Goal: Transaction & Acquisition: Obtain resource

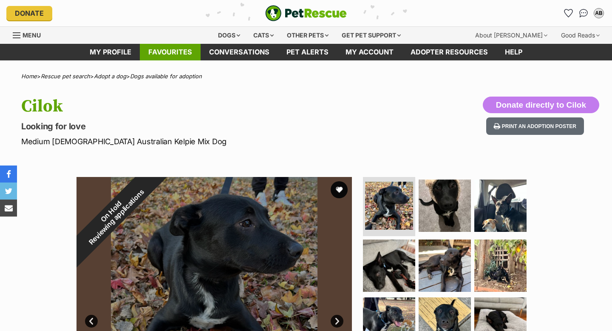
click at [171, 52] on link "Favourites" at bounding box center [170, 52] width 61 height 17
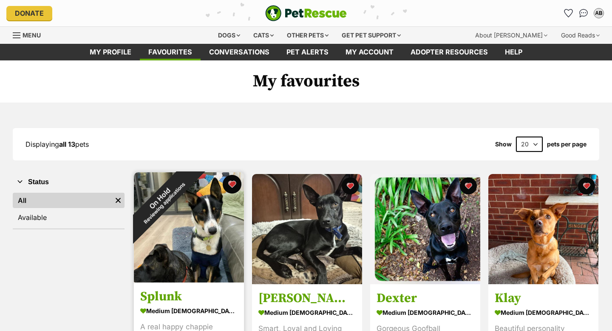
click at [234, 183] on button "favourite" at bounding box center [232, 184] width 19 height 19
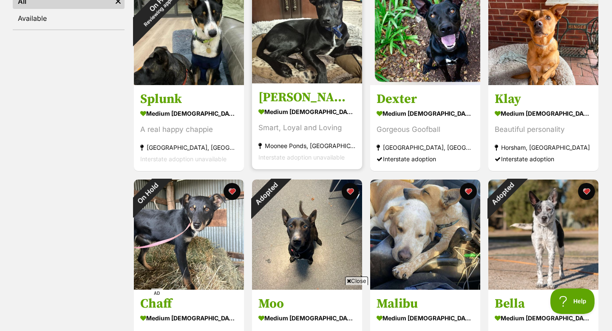
scroll to position [200, 0]
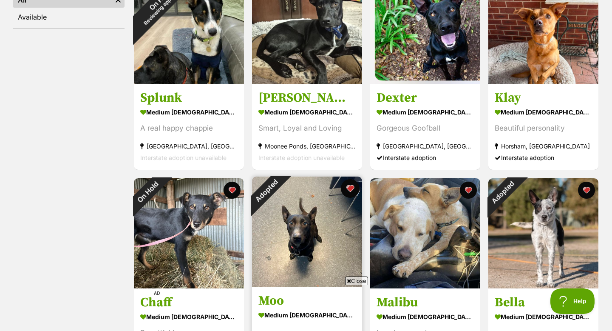
click at [353, 189] on button "favourite" at bounding box center [350, 188] width 19 height 19
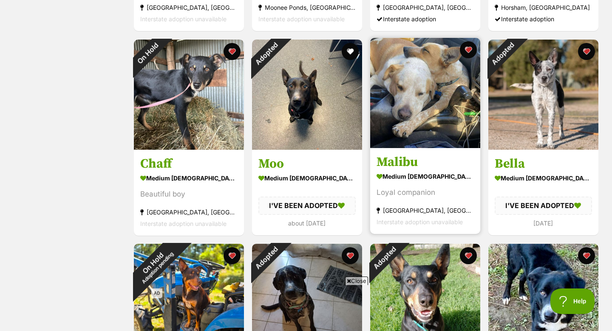
scroll to position [340, 0]
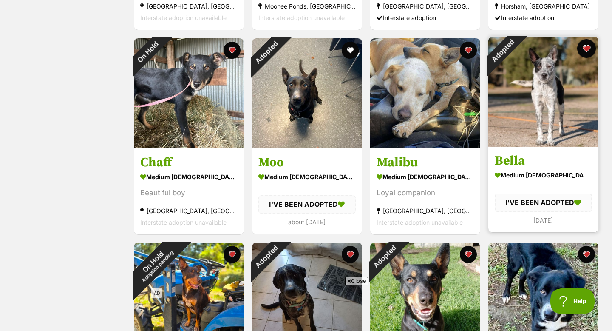
click at [588, 51] on button "favourite" at bounding box center [586, 48] width 19 height 19
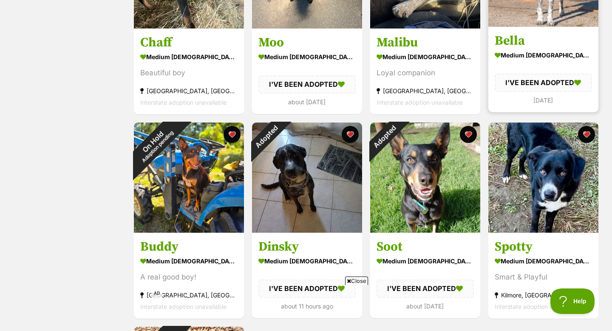
scroll to position [463, 0]
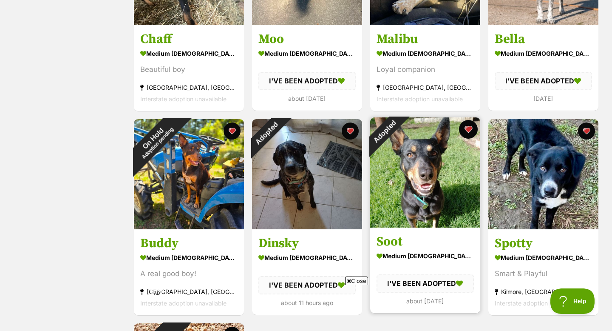
click at [472, 126] on button "favourite" at bounding box center [468, 129] width 19 height 19
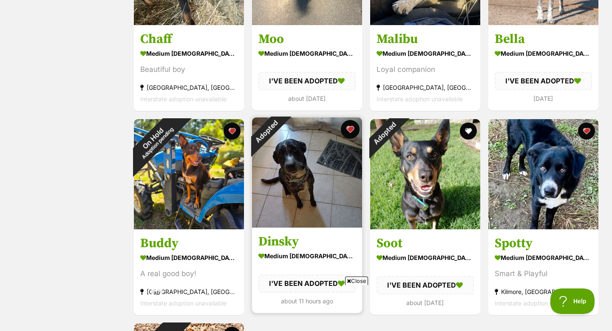
click at [351, 133] on button "favourite" at bounding box center [350, 129] width 19 height 19
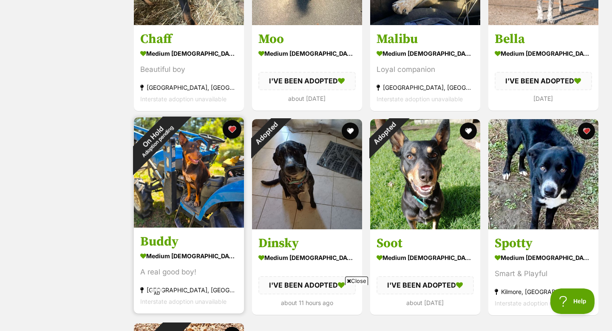
click at [227, 130] on button "favourite" at bounding box center [232, 129] width 19 height 19
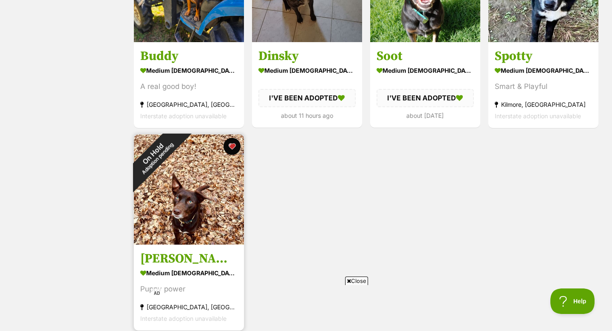
scroll to position [0, 0]
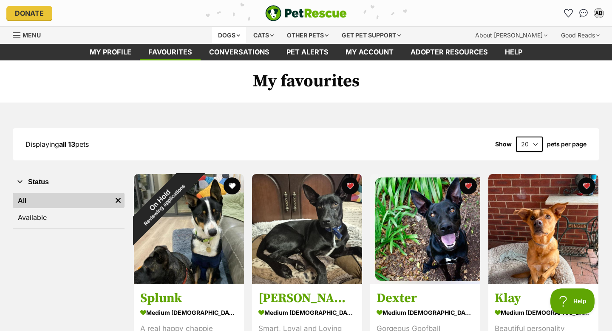
click at [225, 34] on div "Dogs" at bounding box center [229, 35] width 34 height 17
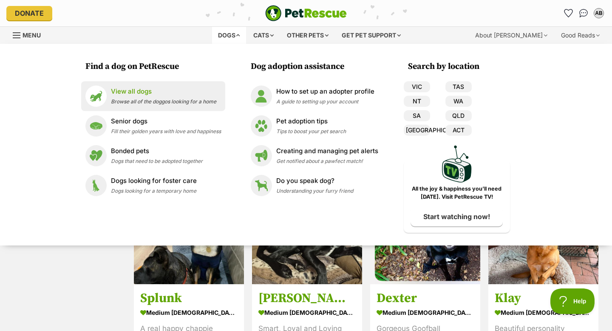
click at [111, 99] on span "Browse all of the doggos looking for a home" at bounding box center [163, 101] width 105 height 6
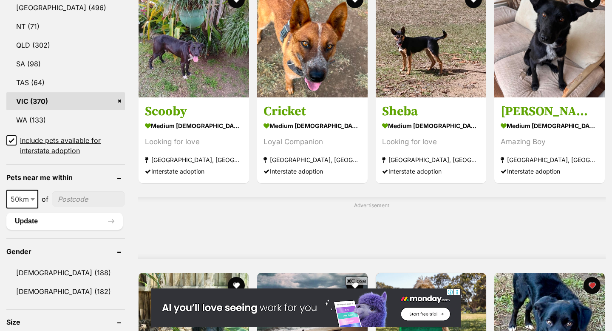
click at [13, 138] on icon at bounding box center [12, 140] width 6 height 6
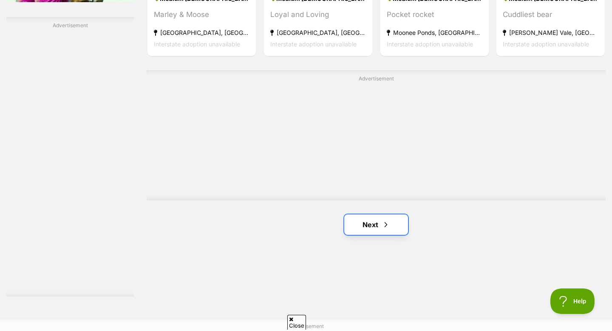
click at [373, 226] on link "Next" at bounding box center [376, 224] width 64 height 20
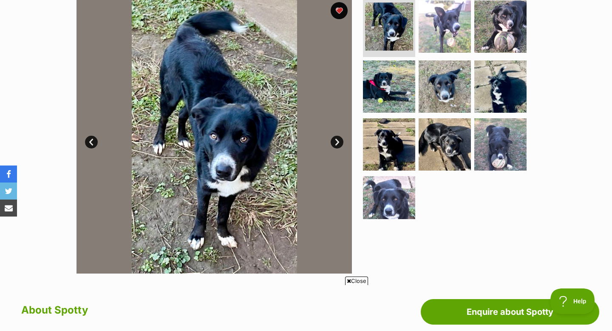
scroll to position [171, 0]
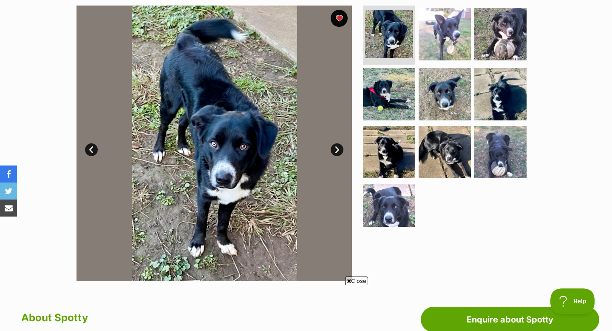
click at [337, 148] on link "Next" at bounding box center [337, 149] width 13 height 13
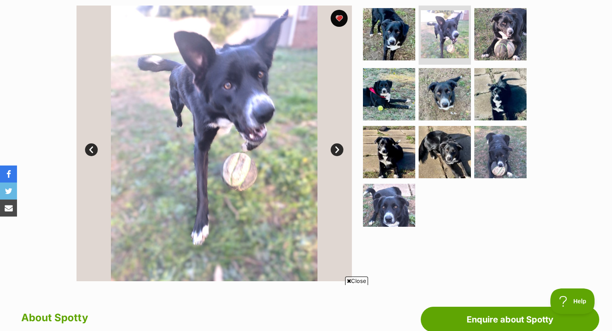
click at [337, 148] on link "Next" at bounding box center [337, 149] width 13 height 13
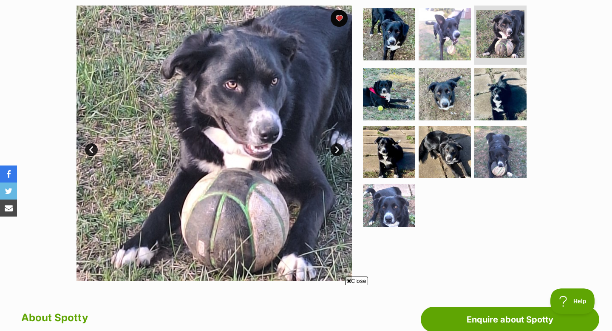
click at [337, 148] on link "Next" at bounding box center [337, 149] width 13 height 13
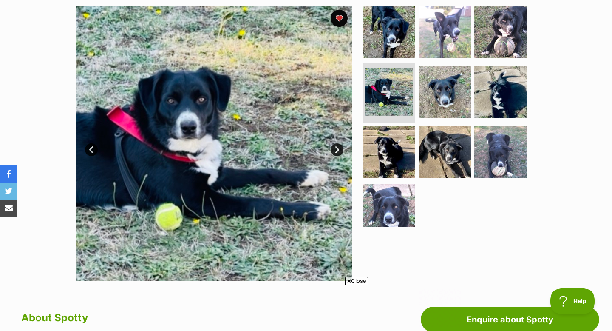
scroll to position [0, 0]
click at [337, 148] on link "Next" at bounding box center [337, 149] width 13 height 13
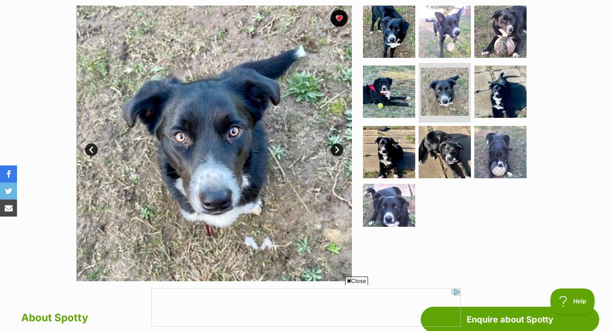
click at [337, 148] on link "Next" at bounding box center [337, 149] width 13 height 13
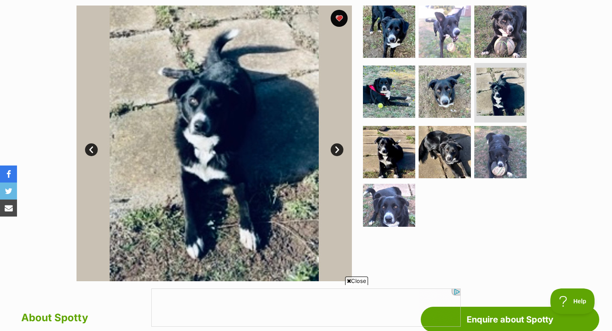
click at [337, 148] on link "Next" at bounding box center [337, 149] width 13 height 13
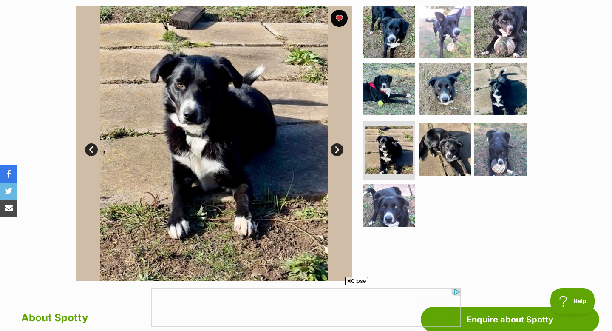
click at [337, 148] on link "Next" at bounding box center [337, 149] width 13 height 13
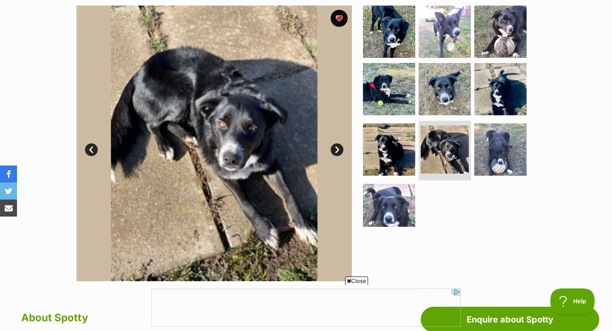
click at [337, 148] on link "Next" at bounding box center [337, 149] width 13 height 13
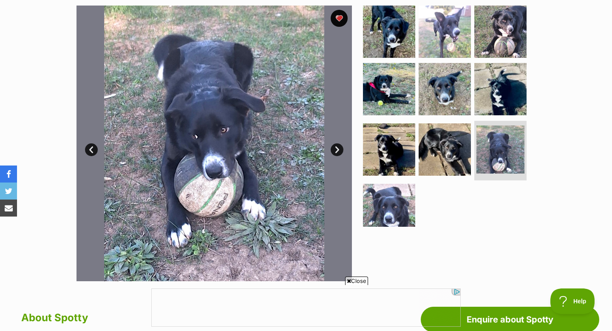
click at [337, 148] on link "Next" at bounding box center [337, 149] width 13 height 13
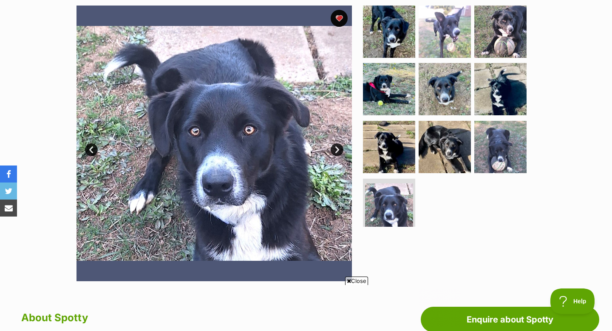
click at [336, 146] on link "Next" at bounding box center [337, 149] width 13 height 13
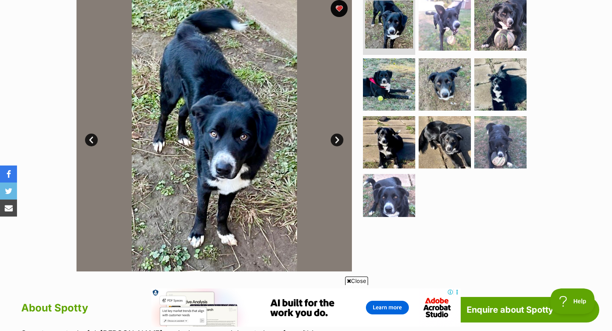
scroll to position [3, 0]
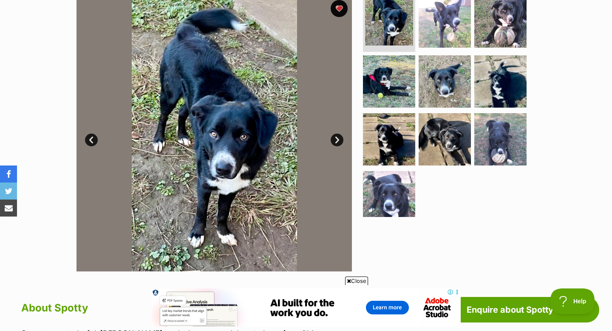
click at [337, 138] on link "Next" at bounding box center [337, 139] width 13 height 13
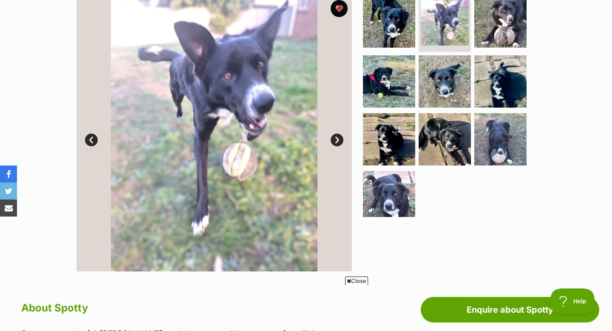
scroll to position [162, 0]
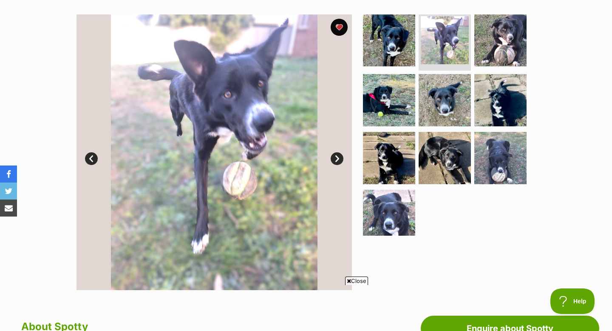
click at [335, 159] on link "Next" at bounding box center [337, 158] width 13 height 13
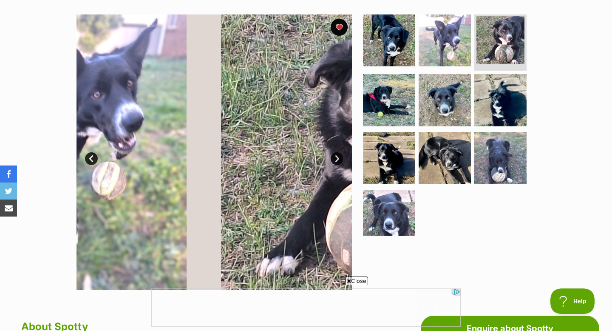
scroll to position [0, 0]
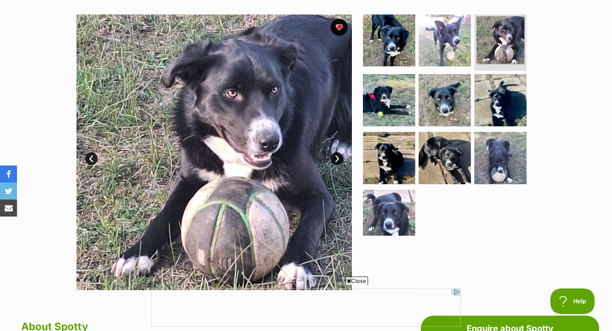
click at [336, 156] on link "Next" at bounding box center [337, 158] width 13 height 13
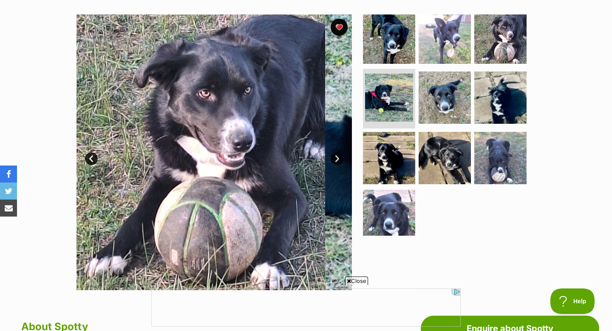
scroll to position [0, 0]
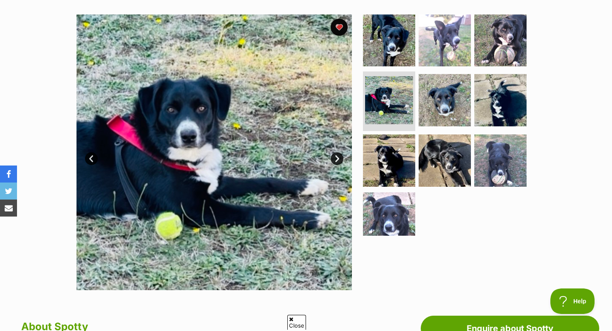
click at [336, 156] on link "Next" at bounding box center [337, 158] width 13 height 13
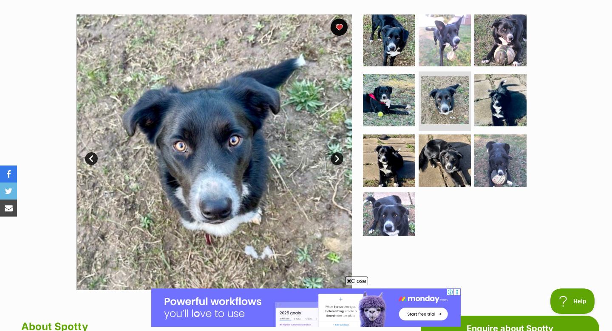
scroll to position [0, 0]
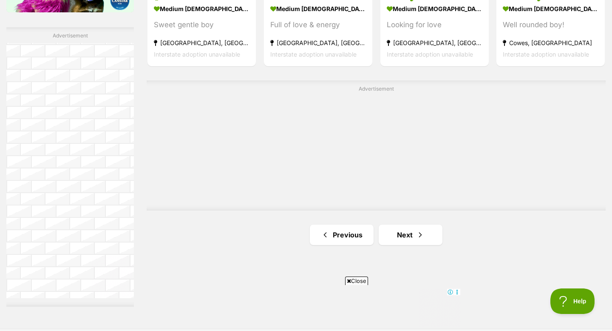
scroll to position [1592, 0]
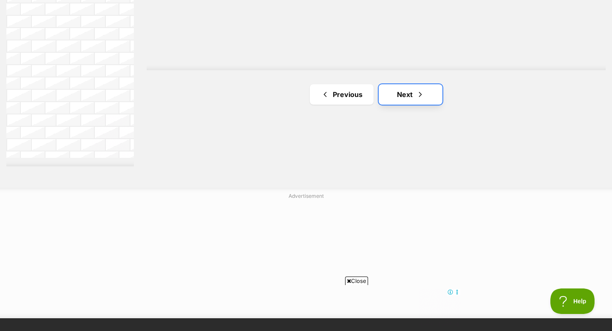
click at [403, 94] on link "Next" at bounding box center [411, 94] width 64 height 20
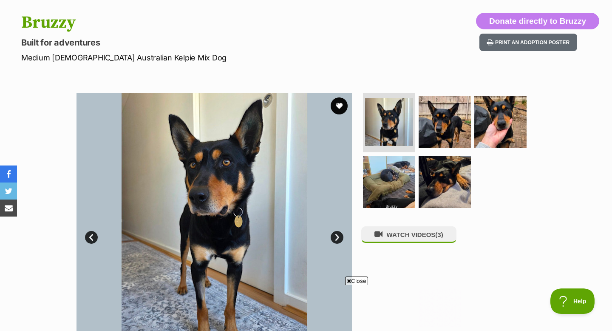
click at [339, 231] on link "Next" at bounding box center [337, 237] width 13 height 13
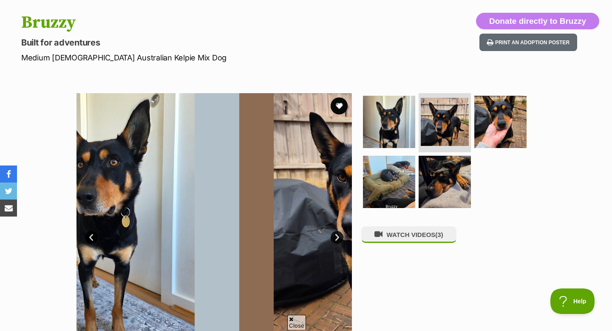
scroll to position [150, 0]
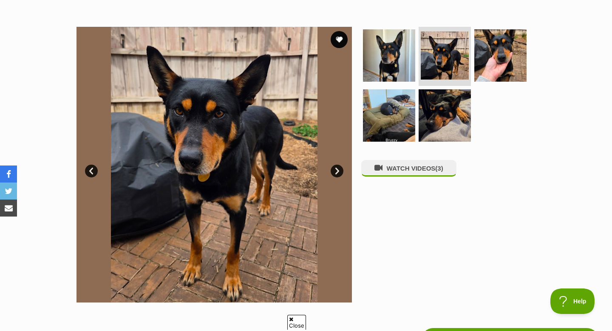
click at [339, 171] on link "Next" at bounding box center [337, 170] width 13 height 13
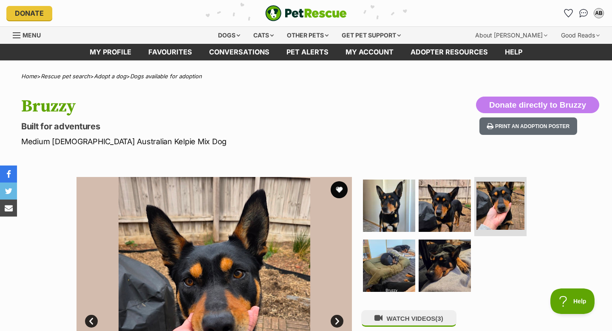
scroll to position [0, 0]
click at [339, 190] on button "favourite" at bounding box center [339, 189] width 17 height 17
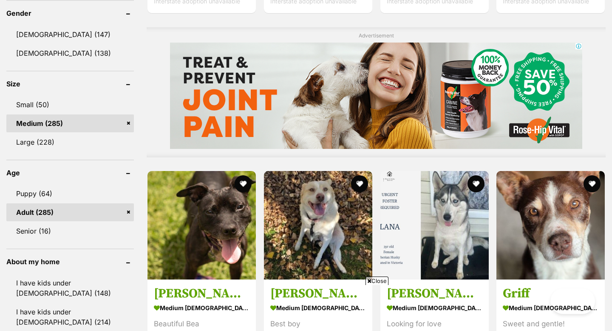
click at [153, 123] on div at bounding box center [376, 96] width 459 height 106
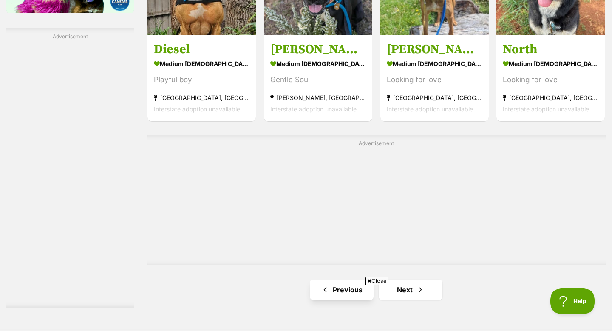
scroll to position [1623, 0]
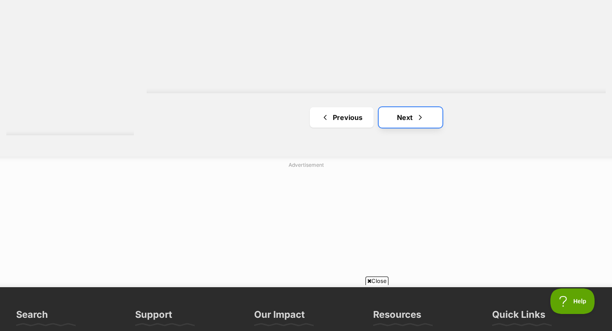
click at [414, 119] on link "Next" at bounding box center [411, 117] width 64 height 20
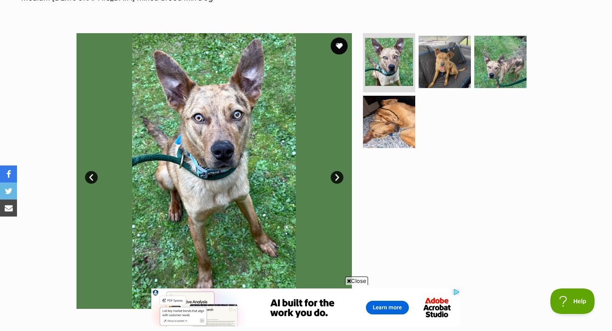
scroll to position [143, 0]
click at [336, 177] on link "Next" at bounding box center [337, 177] width 13 height 13
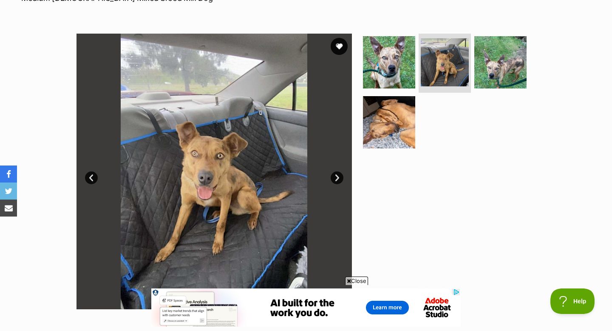
click at [336, 177] on link "Next" at bounding box center [337, 177] width 13 height 13
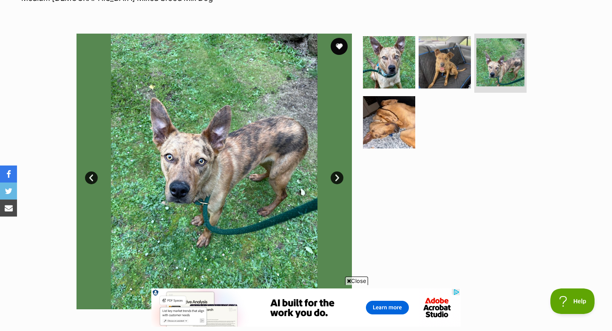
click at [336, 177] on link "Next" at bounding box center [337, 177] width 13 height 13
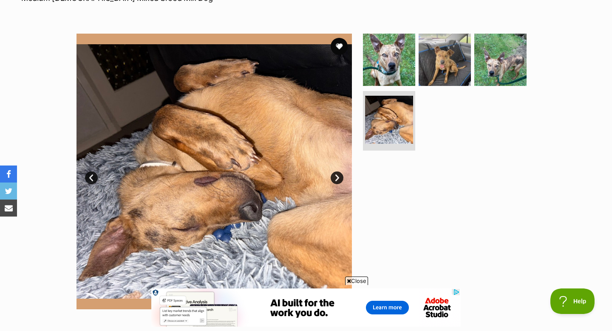
click at [336, 177] on link "Next" at bounding box center [337, 177] width 13 height 13
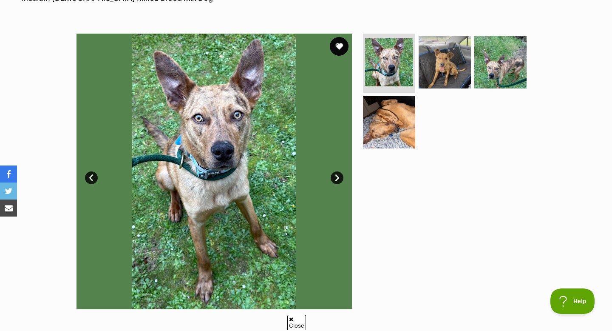
click at [343, 46] on button "favourite" at bounding box center [339, 46] width 19 height 19
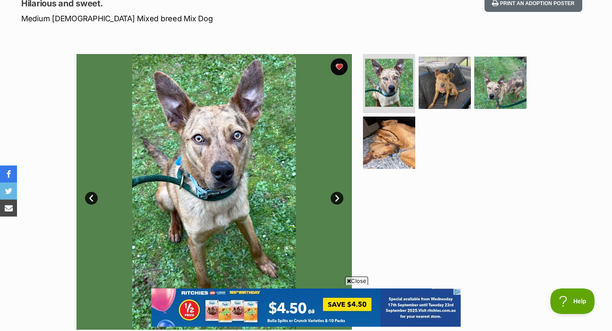
scroll to position [0, 0]
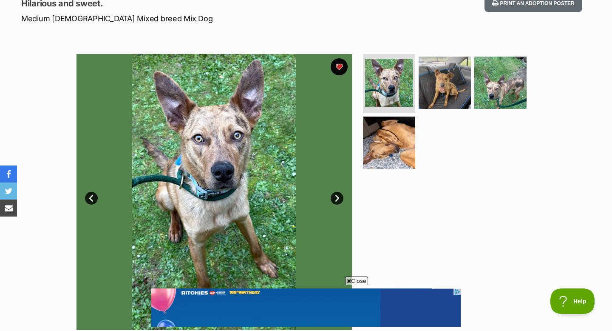
click at [337, 195] on link "Next" at bounding box center [337, 198] width 13 height 13
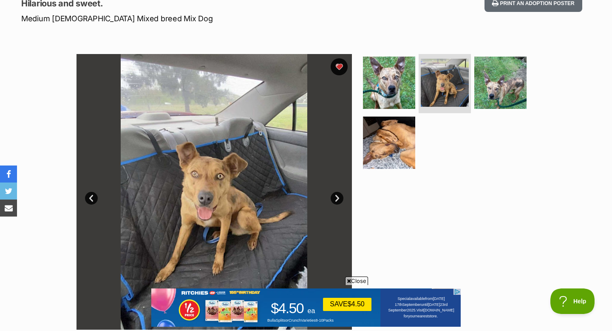
click at [337, 195] on link "Next" at bounding box center [337, 198] width 13 height 13
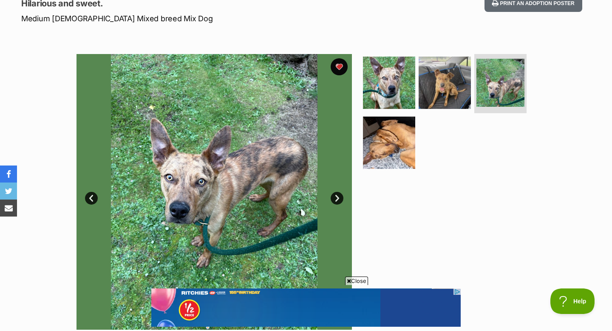
click at [337, 195] on link "Next" at bounding box center [337, 198] width 13 height 13
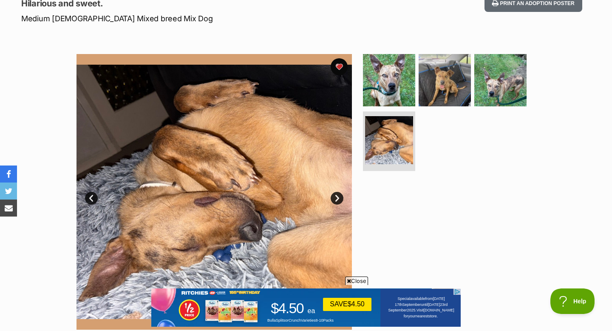
click at [337, 195] on link "Next" at bounding box center [337, 198] width 13 height 13
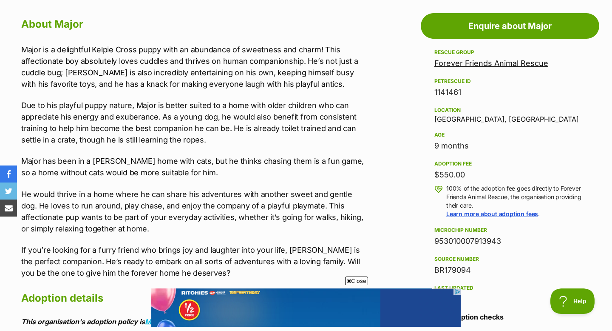
scroll to position [463, 0]
